Goal: Task Accomplishment & Management: Use online tool/utility

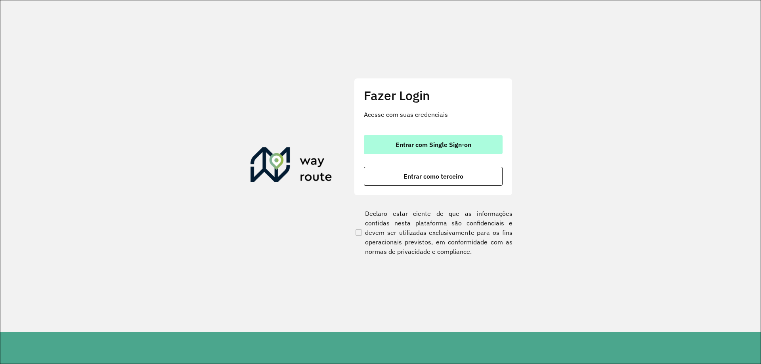
click at [429, 145] on span "Entrar com Single Sign-on" at bounding box center [433, 144] width 76 height 6
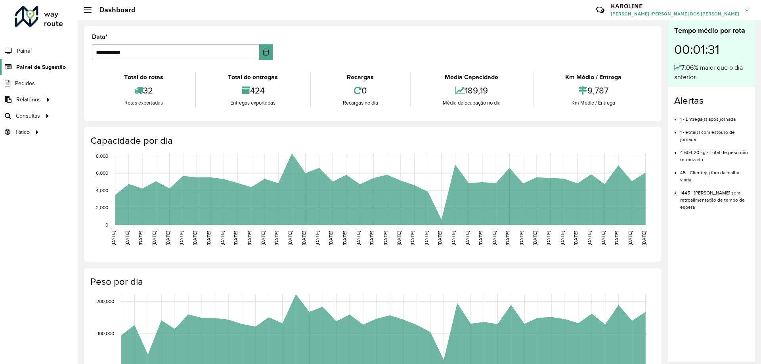
click at [60, 71] on span "Painel de Sugestão" at bounding box center [41, 67] width 50 height 8
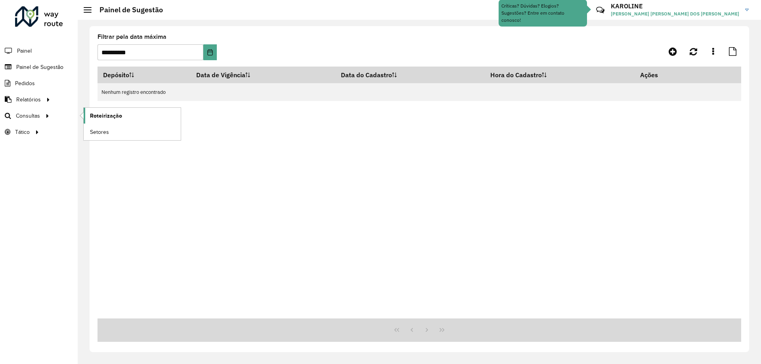
click at [124, 113] on link "Roteirização" at bounding box center [132, 116] width 97 height 16
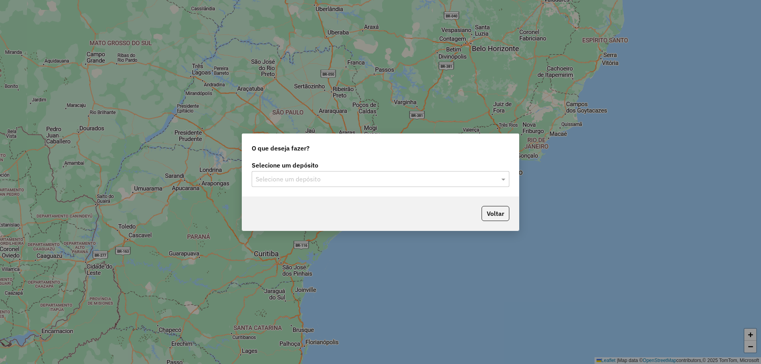
click at [352, 180] on input "text" at bounding box center [373, 180] width 234 height 10
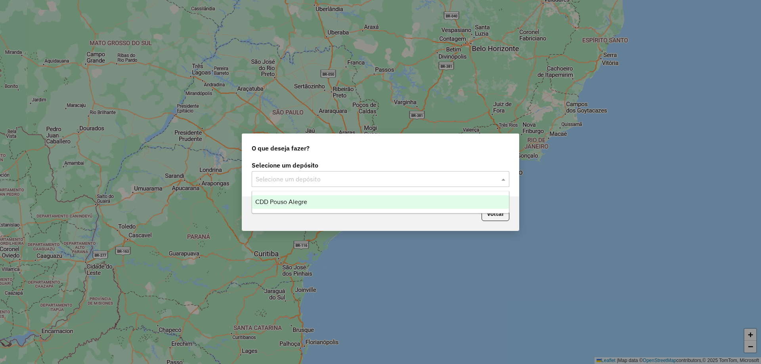
click at [282, 200] on span "CDD Pouso Alegre" at bounding box center [281, 201] width 52 height 7
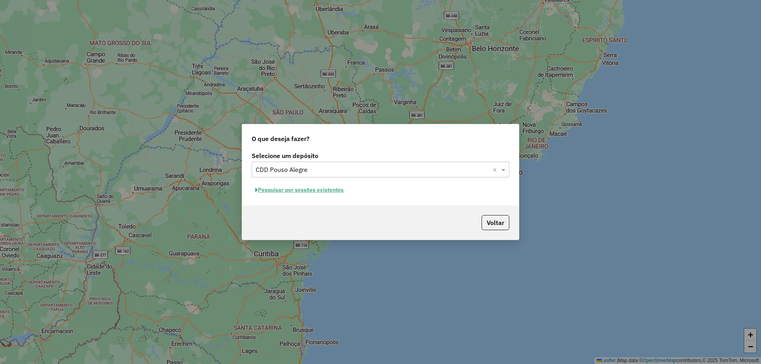
click at [316, 193] on button "Pesquisar por sessões existentes" at bounding box center [299, 190] width 95 height 12
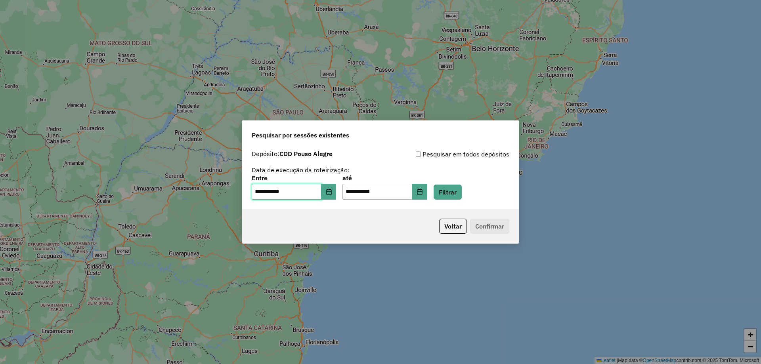
drag, startPoint x: 316, startPoint y: 193, endPoint x: 322, endPoint y: 191, distance: 6.2
click at [321, 191] on input "**********" at bounding box center [287, 192] width 70 height 16
click at [332, 191] on icon "Choose Date" at bounding box center [329, 192] width 6 height 6
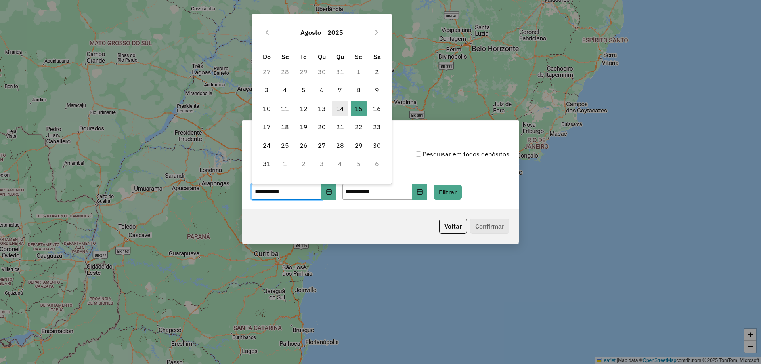
click at [342, 105] on span "14" at bounding box center [340, 109] width 16 height 16
type input "**********"
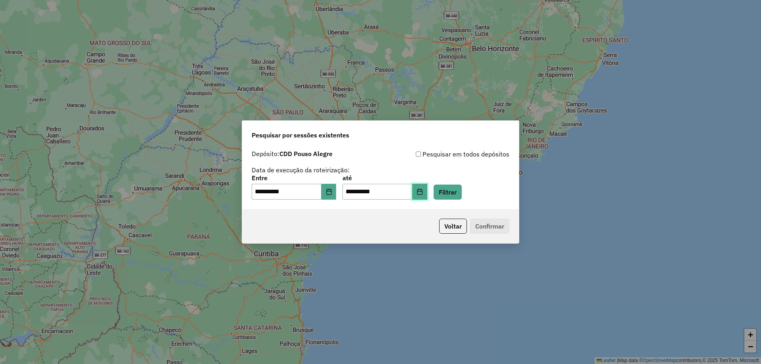
click at [427, 192] on button "Choose Date" at bounding box center [419, 192] width 15 height 16
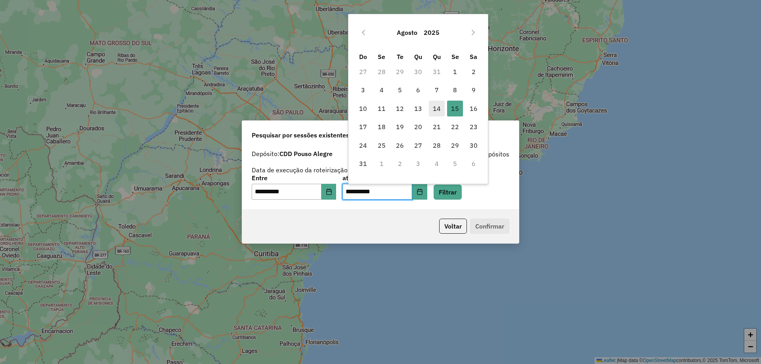
click at [433, 108] on span "14" at bounding box center [437, 109] width 16 height 16
type input "**********"
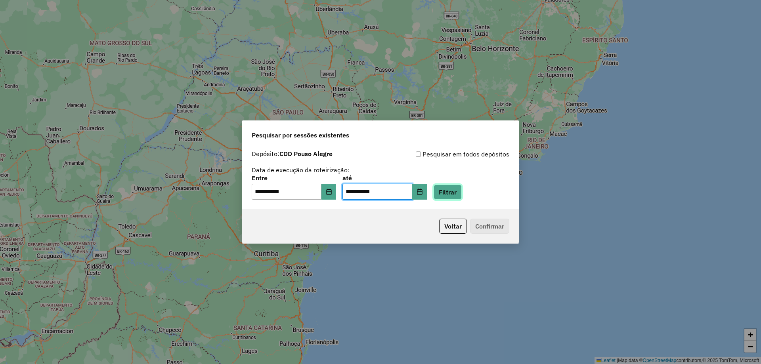
click at [462, 198] on button "Filtrar" at bounding box center [447, 192] width 28 height 15
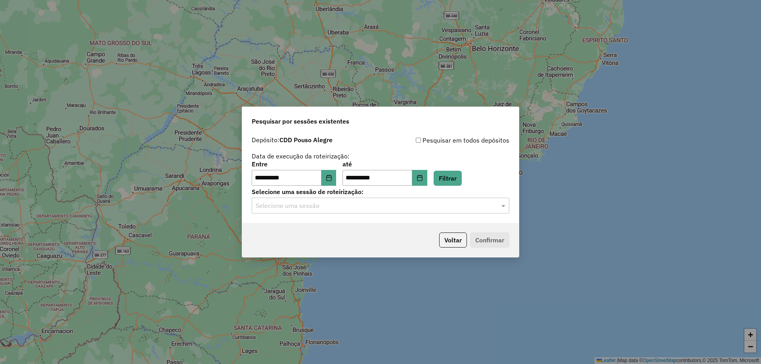
click at [297, 212] on div "Selecione uma sessão" at bounding box center [381, 206] width 258 height 16
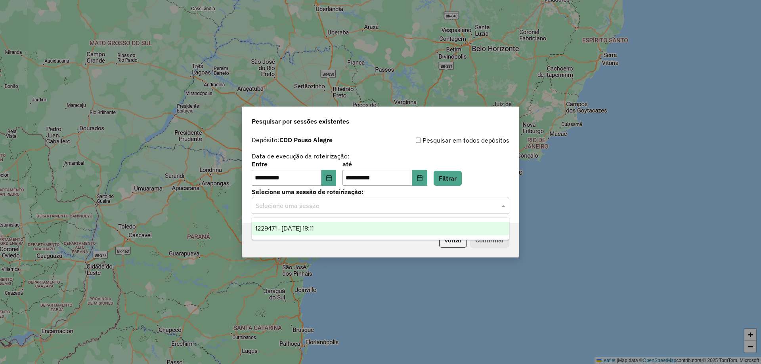
click at [294, 234] on div "1229471 - 14/08/2025 18:11" at bounding box center [380, 228] width 257 height 13
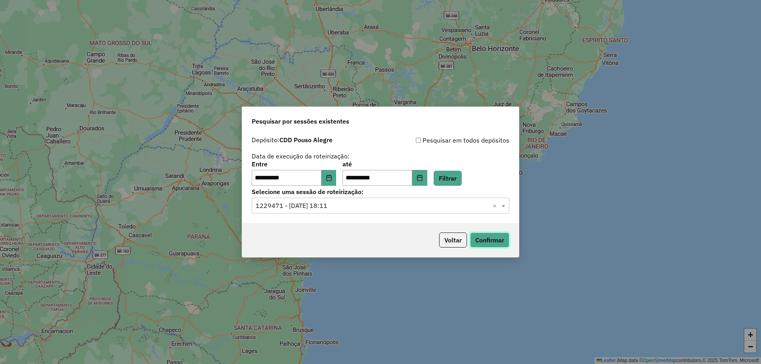
click at [491, 240] on button "Confirmar" at bounding box center [489, 240] width 39 height 15
click at [490, 242] on button "Confirmar" at bounding box center [489, 240] width 39 height 15
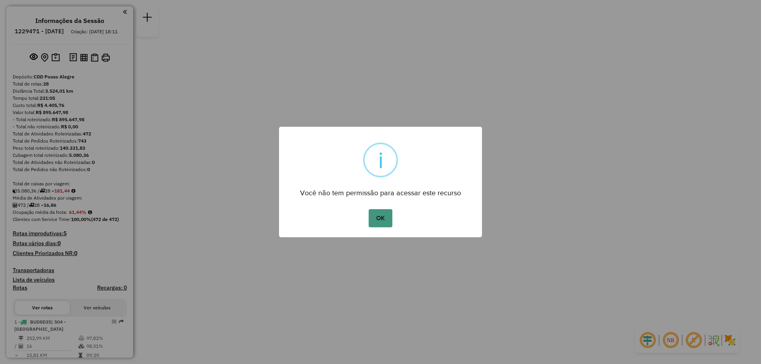
click at [370, 217] on button "OK" at bounding box center [379, 218] width 23 height 18
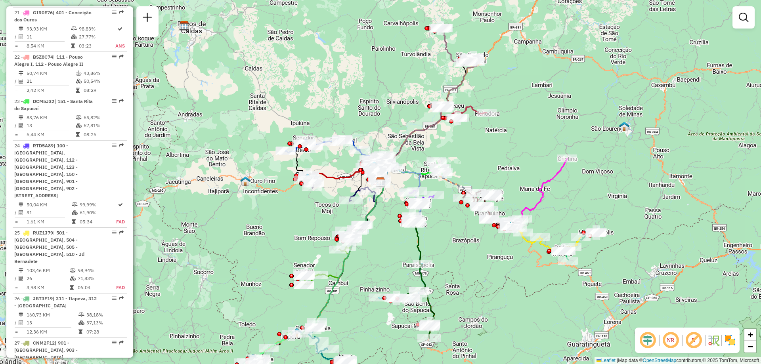
scroll to position [1264, 0]
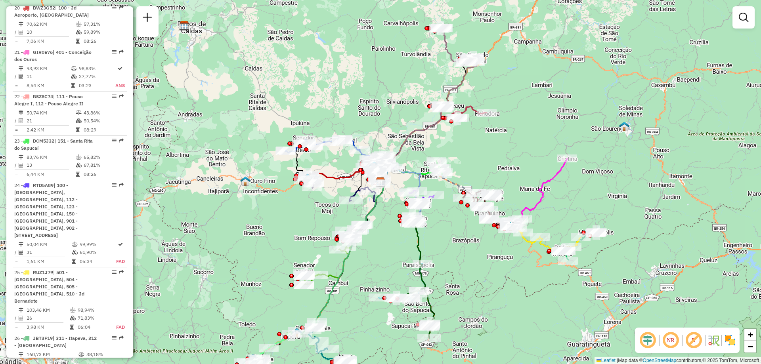
click at [419, 250] on icon at bounding box center [402, 232] width 45 height 132
select select "**********"
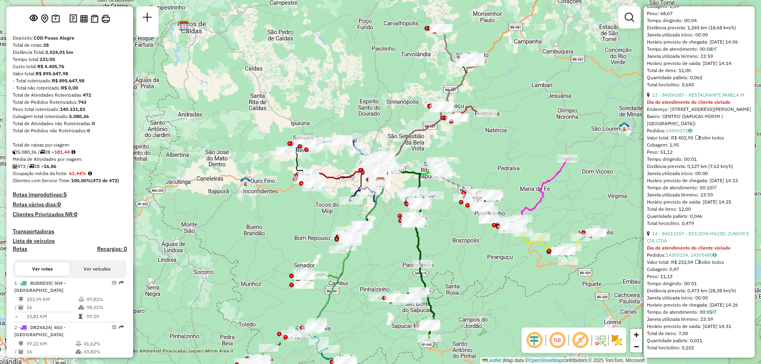
scroll to position [0, 0]
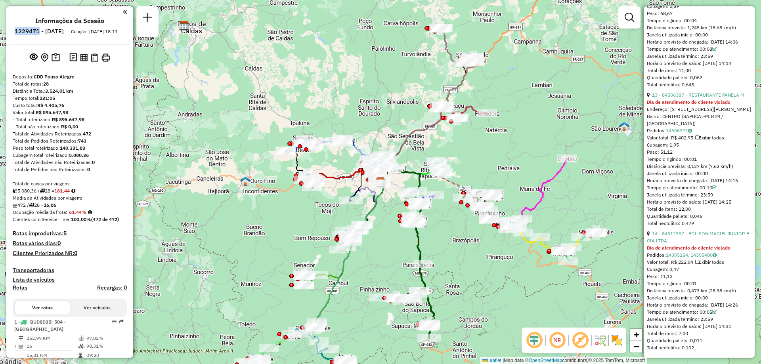
drag, startPoint x: 36, startPoint y: 32, endPoint x: 61, endPoint y: 30, distance: 25.4
click at [61, 30] on li "1229471 - [DATE]" at bounding box center [39, 33] width 53 height 10
copy h6 "1229471"
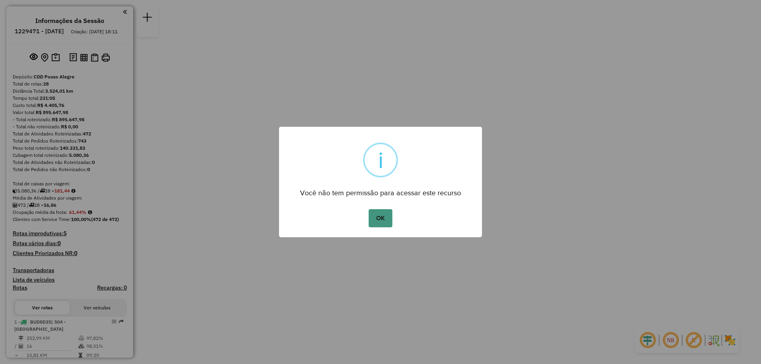
click at [379, 219] on button "OK" at bounding box center [379, 218] width 23 height 18
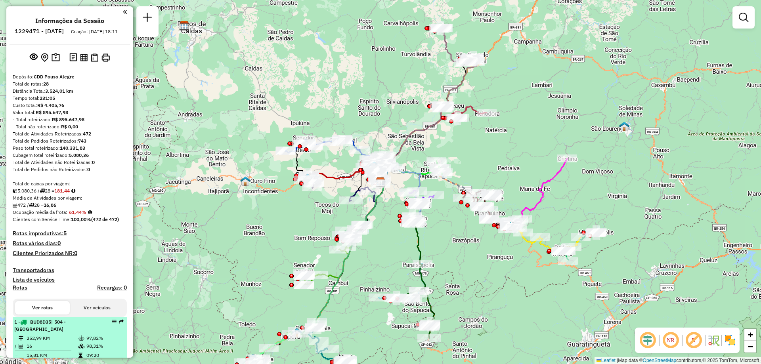
scroll to position [158, 0]
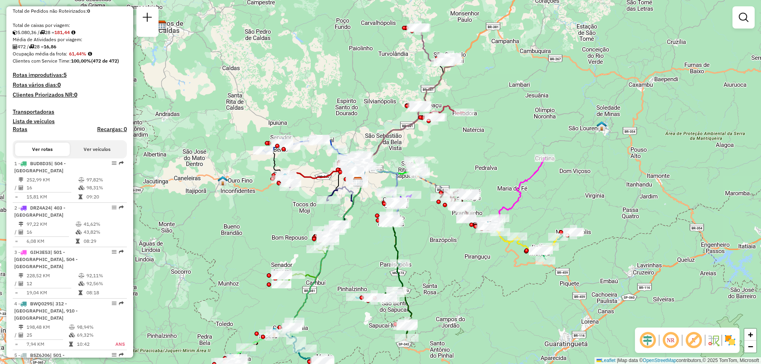
drag, startPoint x: 334, startPoint y: 289, endPoint x: 311, endPoint y: 290, distance: 23.4
click at [311, 290] on icon at bounding box center [298, 282] width 63 height 104
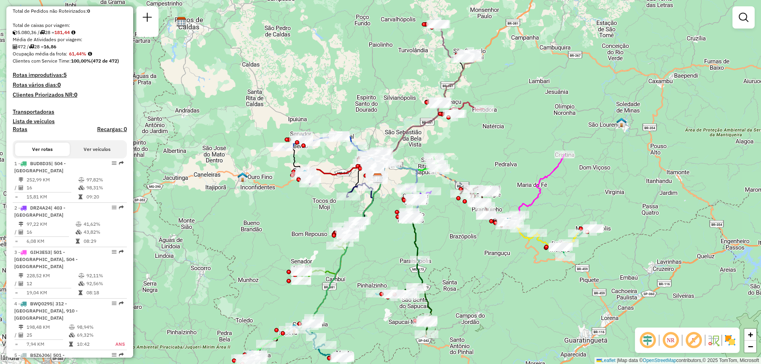
drag, startPoint x: 458, startPoint y: 262, endPoint x: 478, endPoint y: 257, distance: 21.2
click at [478, 257] on div "Janela de atendimento Grade de atendimento Capacidade Transportadoras Veículos …" at bounding box center [380, 182] width 761 height 364
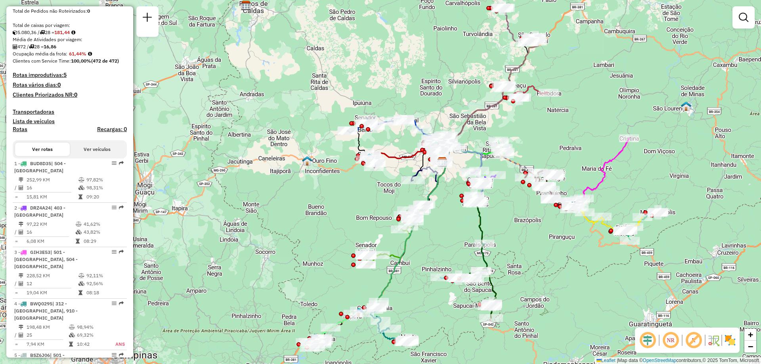
click at [502, 209] on div "Janela de atendimento Grade de atendimento Capacidade Transportadoras Veículos …" at bounding box center [380, 182] width 761 height 364
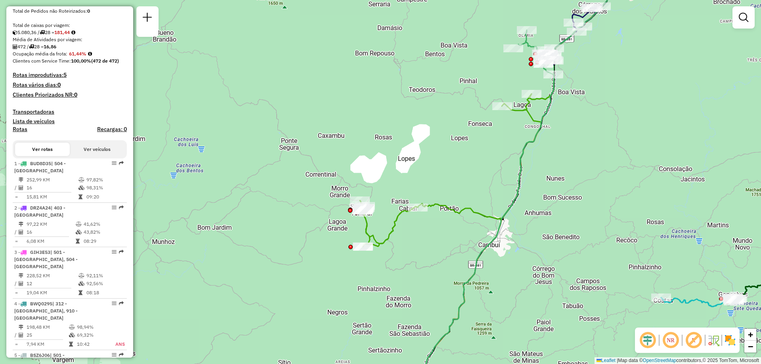
click at [435, 205] on icon at bounding box center [450, 170] width 182 height 153
select select "**********"
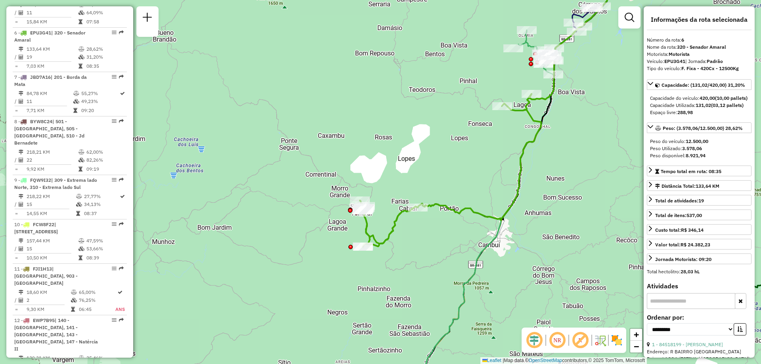
scroll to position [198, 0]
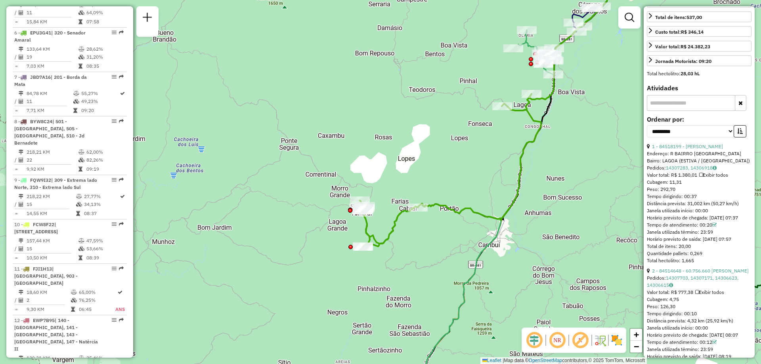
click at [718, 207] on div "Distância prevista: 31,002 km (50,27 km/h)" at bounding box center [699, 203] width 105 height 7
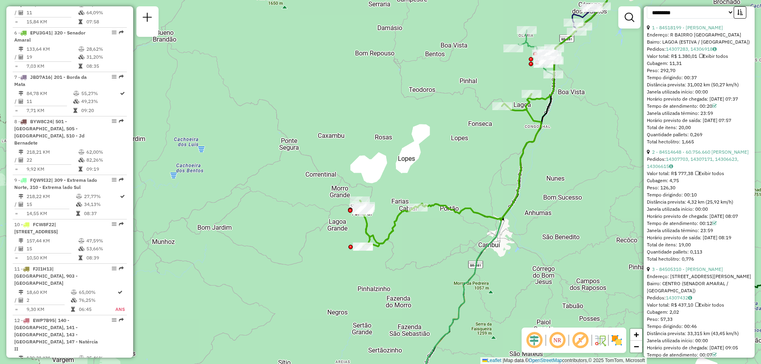
scroll to position [357, 0]
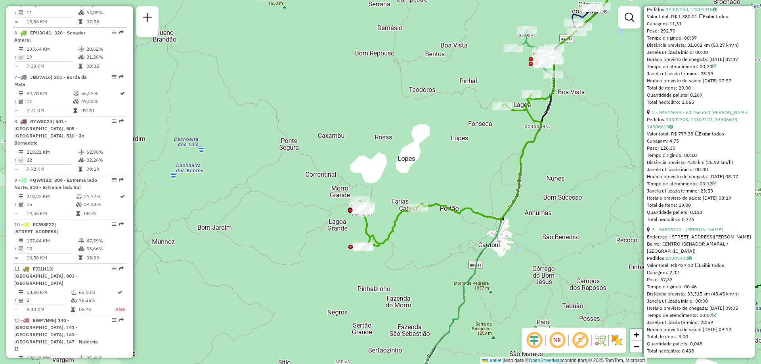
click at [697, 233] on link "3 - 84505310 - [PERSON_NAME]" at bounding box center [687, 230] width 71 height 6
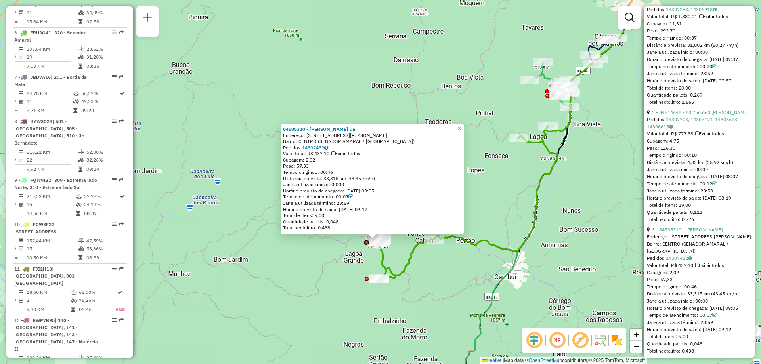
drag, startPoint x: 561, startPoint y: 134, endPoint x: 556, endPoint y: 191, distance: 57.7
click at [556, 191] on div "84505310 - [GEOGRAPHIC_DATA][PERSON_NAME]: [STREET_ADDRESS][PERSON_NAME] Pedido…" at bounding box center [380, 182] width 761 height 364
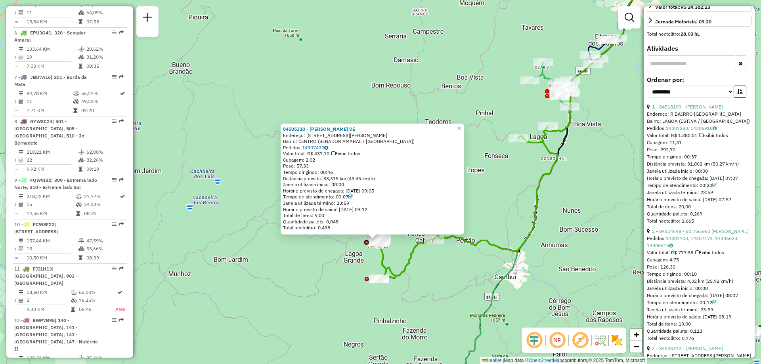
scroll to position [158, 0]
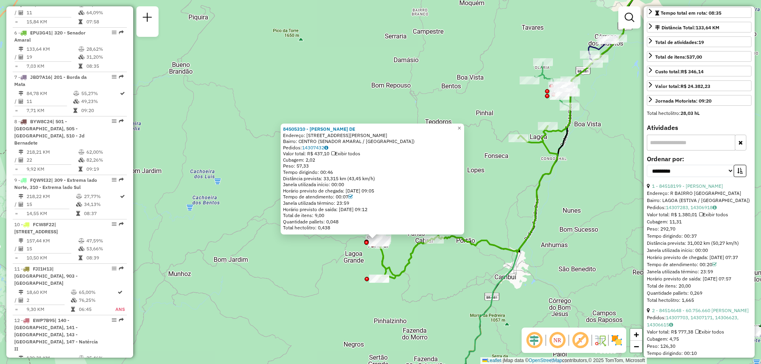
click at [709, 240] on div "Tempo dirigindo: 00:37" at bounding box center [699, 236] width 105 height 7
drag, startPoint x: 707, startPoint y: 248, endPoint x: 701, endPoint y: 250, distance: 6.3
click at [701, 240] on div "Tempo dirigindo: 00:37" at bounding box center [699, 236] width 105 height 7
click at [696, 240] on div "Tempo dirigindo: 00:37" at bounding box center [699, 236] width 105 height 7
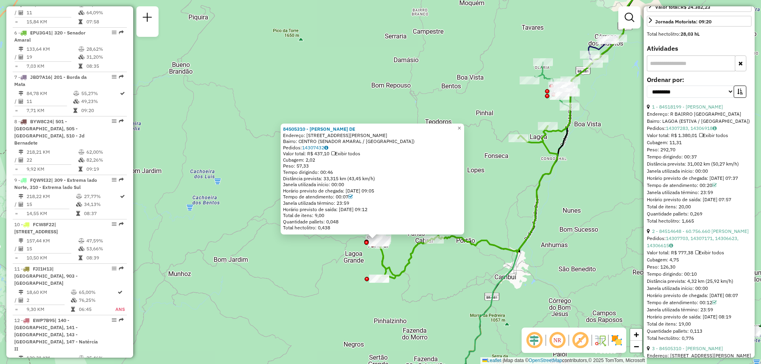
scroll to position [317, 0]
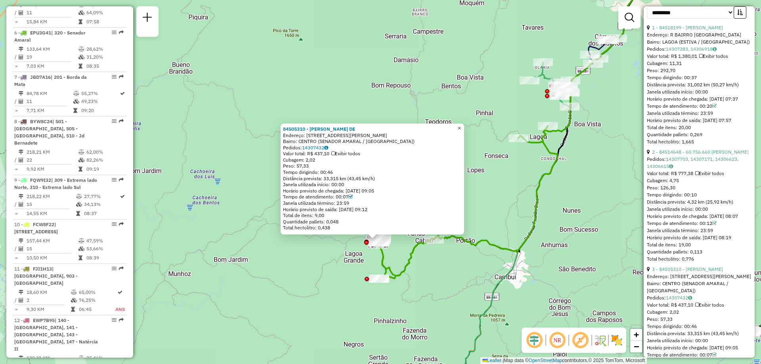
click at [464, 127] on link "×" at bounding box center [459, 129] width 10 height 10
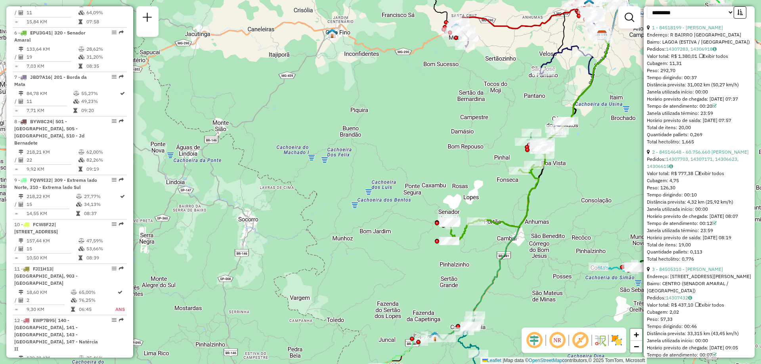
drag, startPoint x: 592, startPoint y: 175, endPoint x: 564, endPoint y: 192, distance: 32.9
click at [564, 192] on div "Janela de atendimento Grade de atendimento Capacidade Transportadoras Veículos …" at bounding box center [380, 182] width 761 height 364
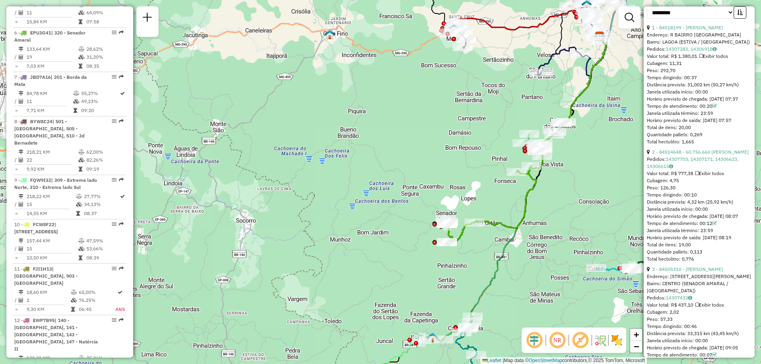
scroll to position [357, 0]
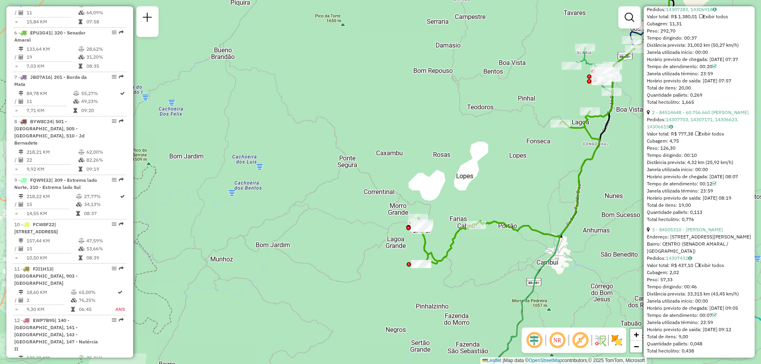
drag, startPoint x: 546, startPoint y: 252, endPoint x: 521, endPoint y: 254, distance: 24.3
click at [521, 254] on div "Janela de atendimento Grade de atendimento Capacidade Transportadoras Veículos …" at bounding box center [380, 182] width 761 height 364
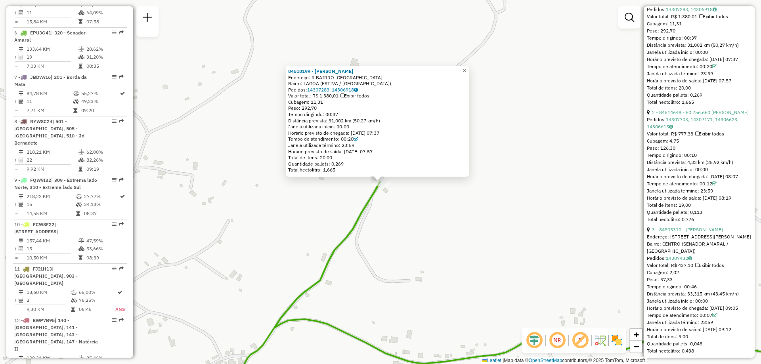
click at [466, 67] on span "×" at bounding box center [464, 70] width 4 height 7
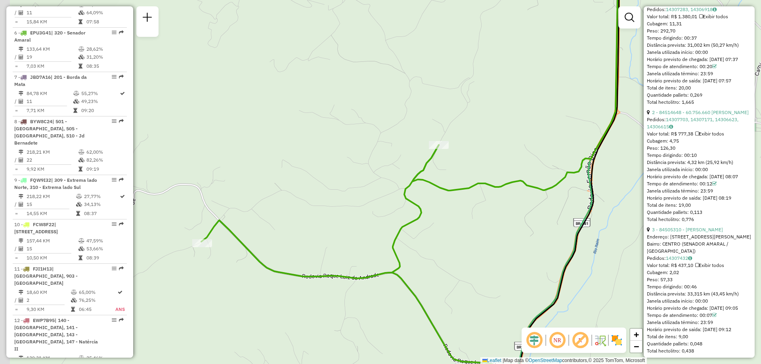
drag, startPoint x: 409, startPoint y: 204, endPoint x: 470, endPoint y: 154, distance: 79.1
click at [470, 154] on div "Janela de atendimento Grade de atendimento Capacidade Transportadoras Veículos …" at bounding box center [380, 182] width 761 height 364
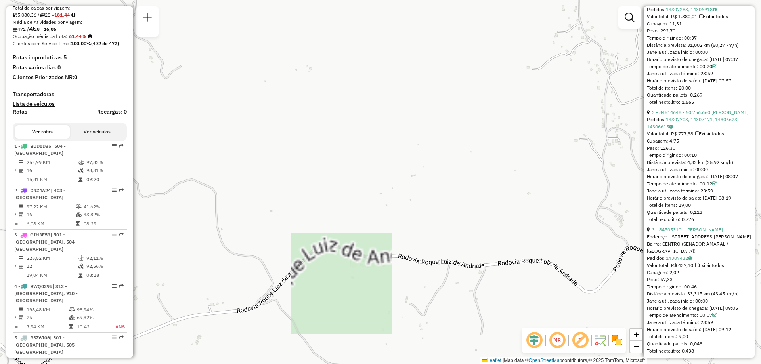
scroll to position [0, 0]
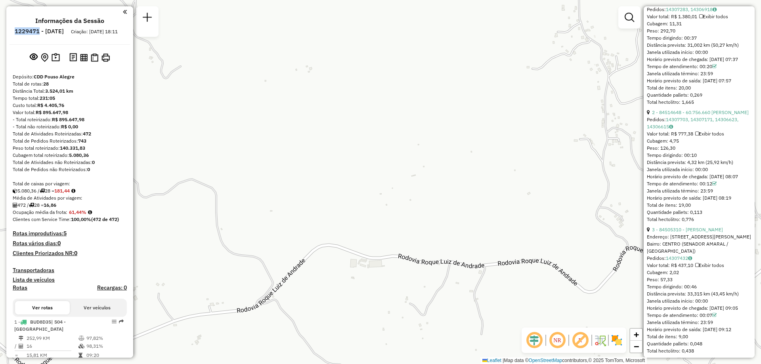
drag, startPoint x: 36, startPoint y: 31, endPoint x: 60, endPoint y: 33, distance: 24.2
click at [60, 33] on li "1229471 - [DATE]" at bounding box center [39, 33] width 53 height 10
copy h6 "1229471"
